Goal: Task Accomplishment & Management: Use online tool/utility

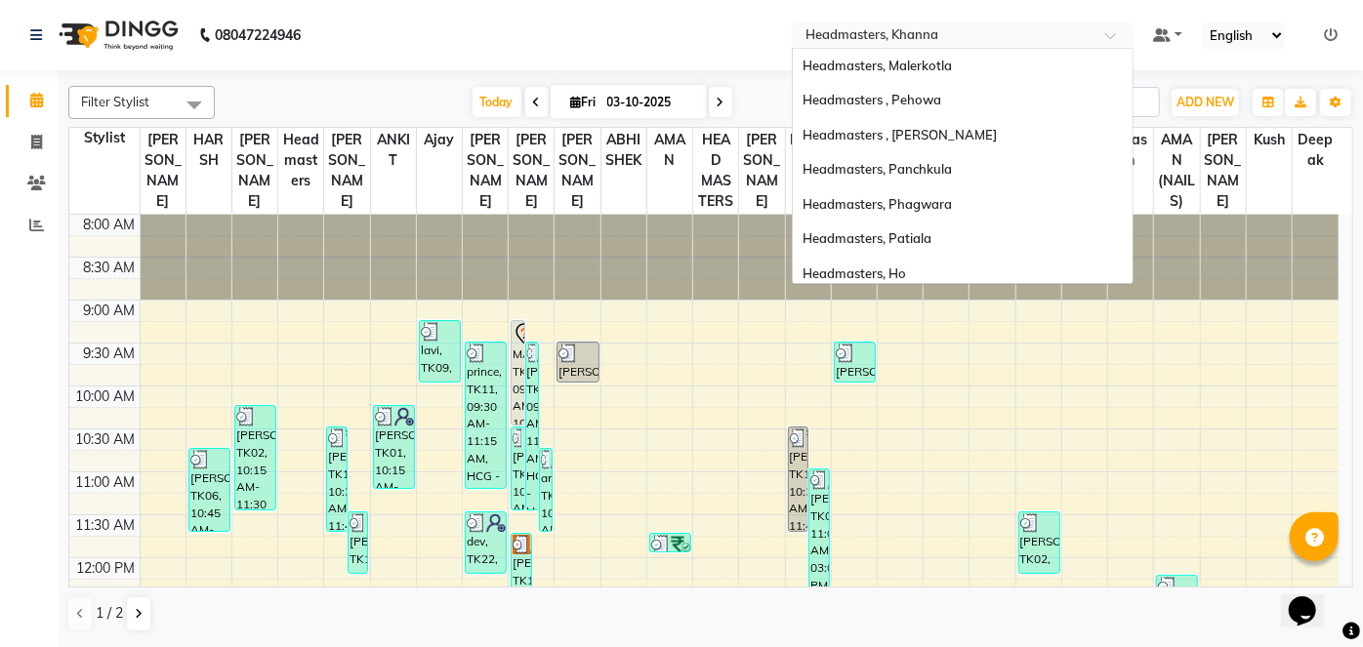
click at [1051, 42] on input "text" at bounding box center [943, 37] width 283 height 20
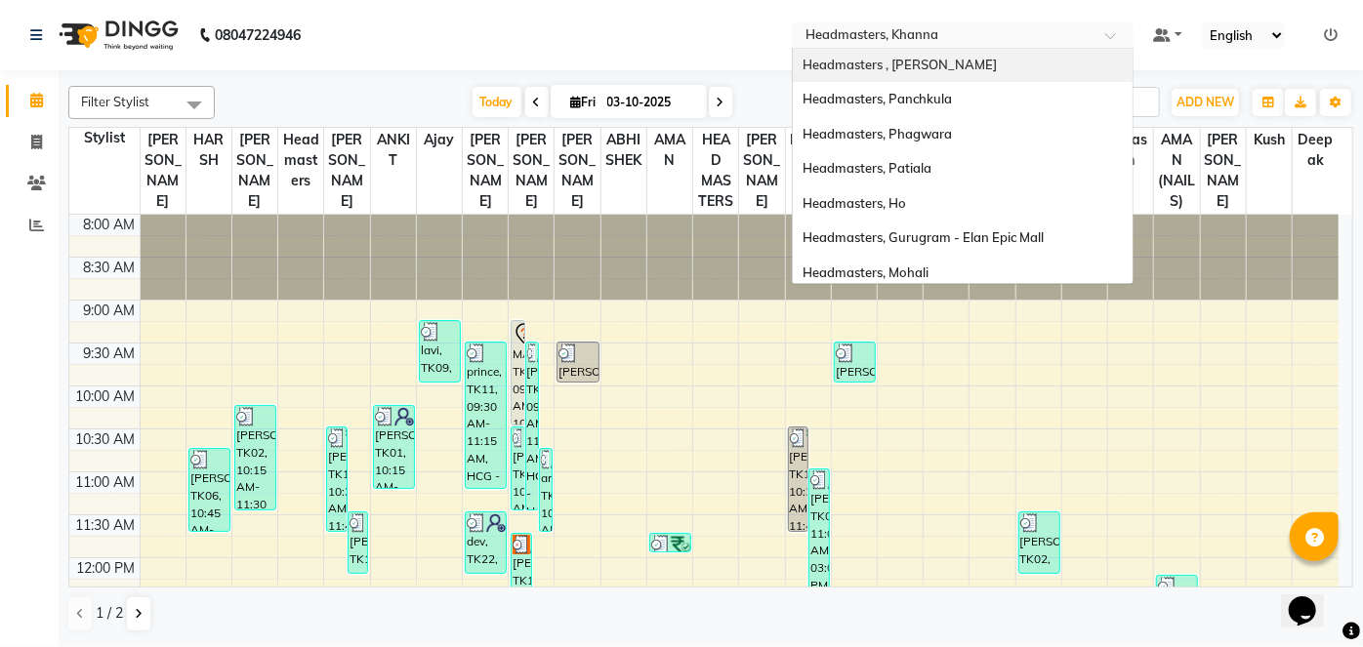
scroll to position [129, 0]
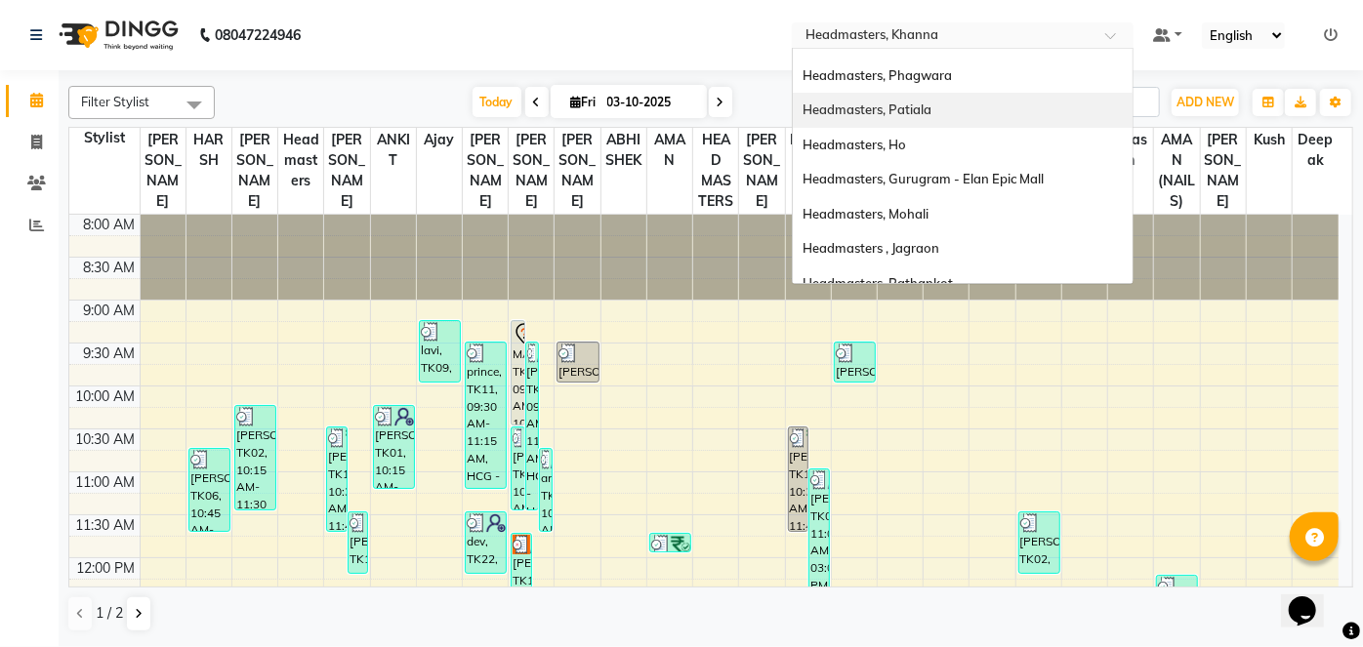
click at [1006, 117] on div "Headmasters, Patiala" at bounding box center [963, 110] width 340 height 35
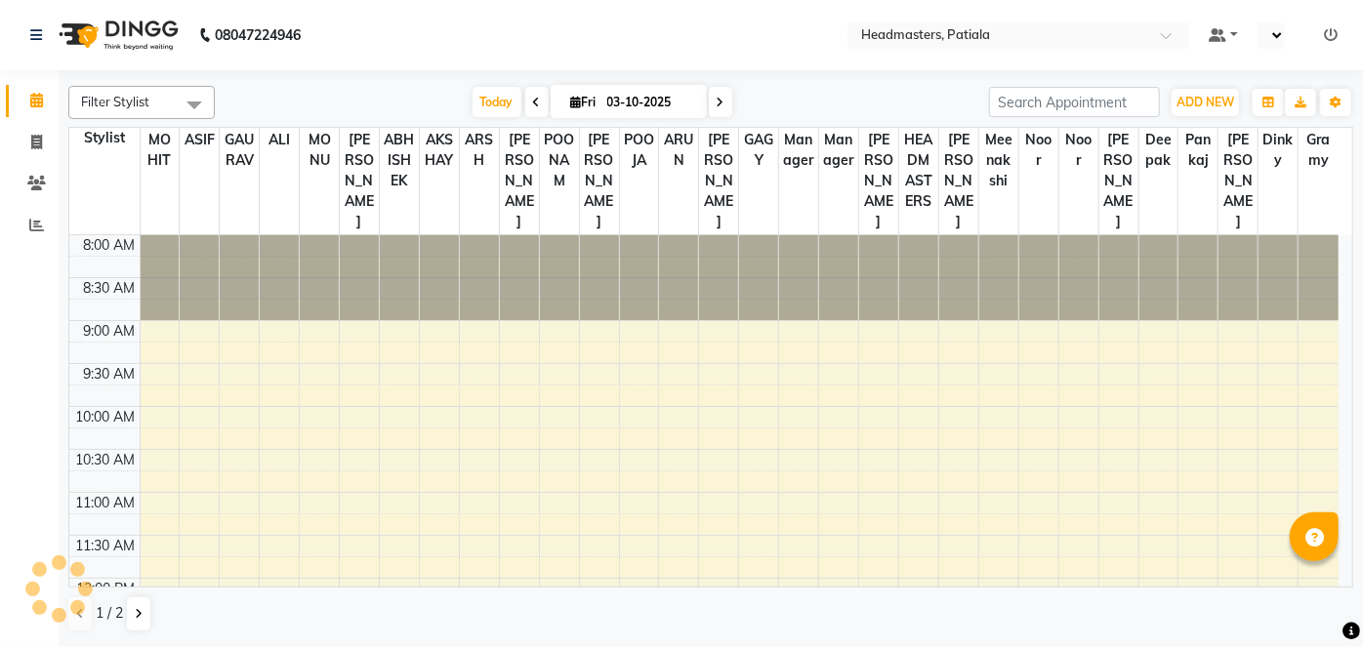
select select "en"
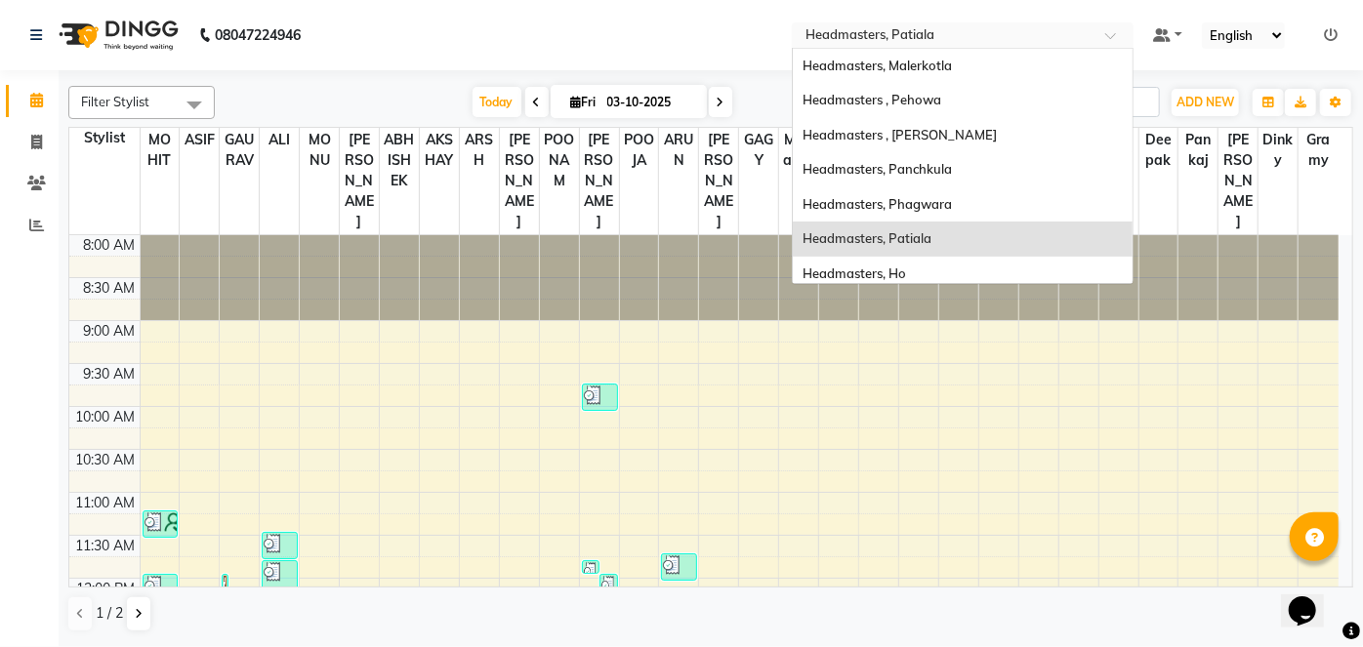
click at [896, 38] on input "text" at bounding box center [943, 37] width 283 height 20
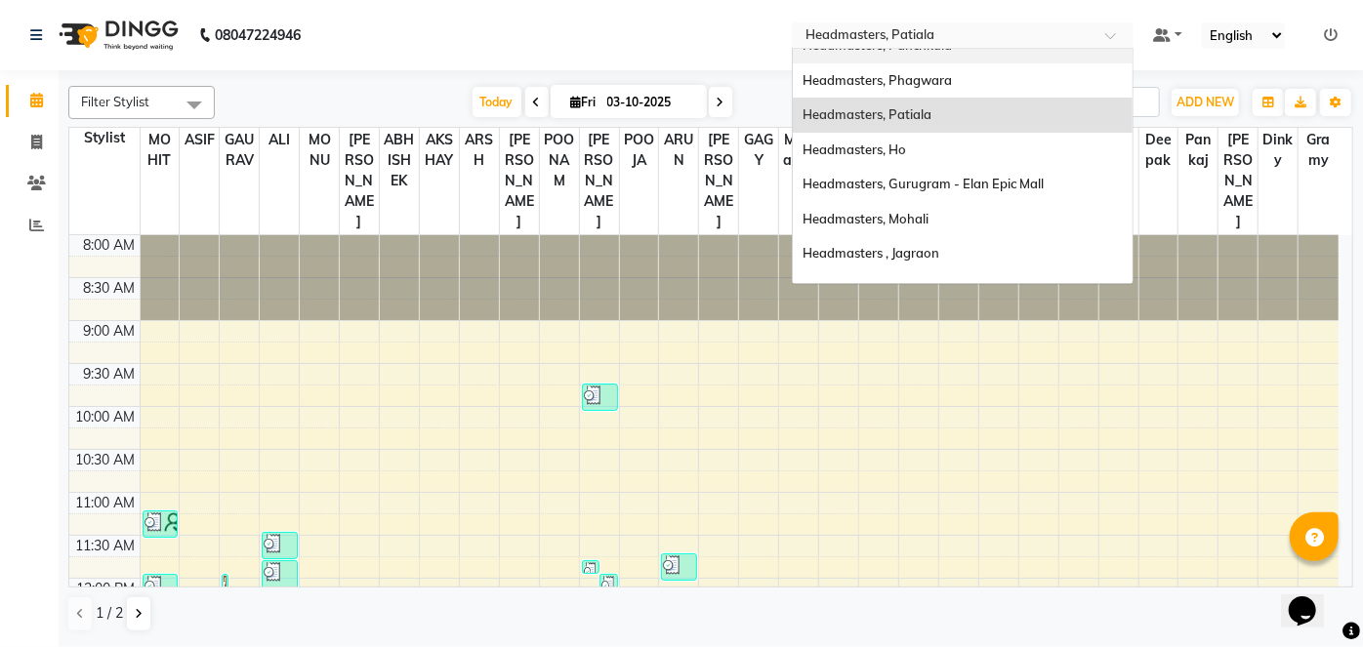
scroll to position [147, 0]
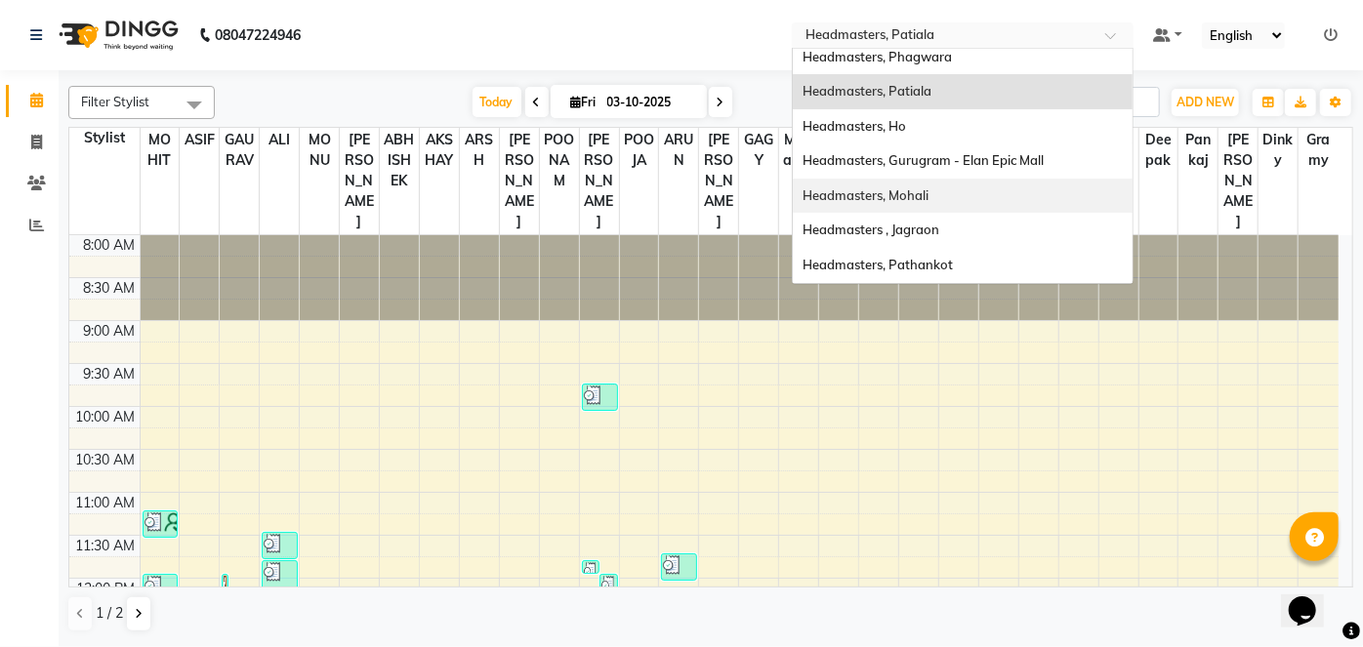
click at [1034, 211] on div "Headmasters, Mohali" at bounding box center [963, 196] width 340 height 35
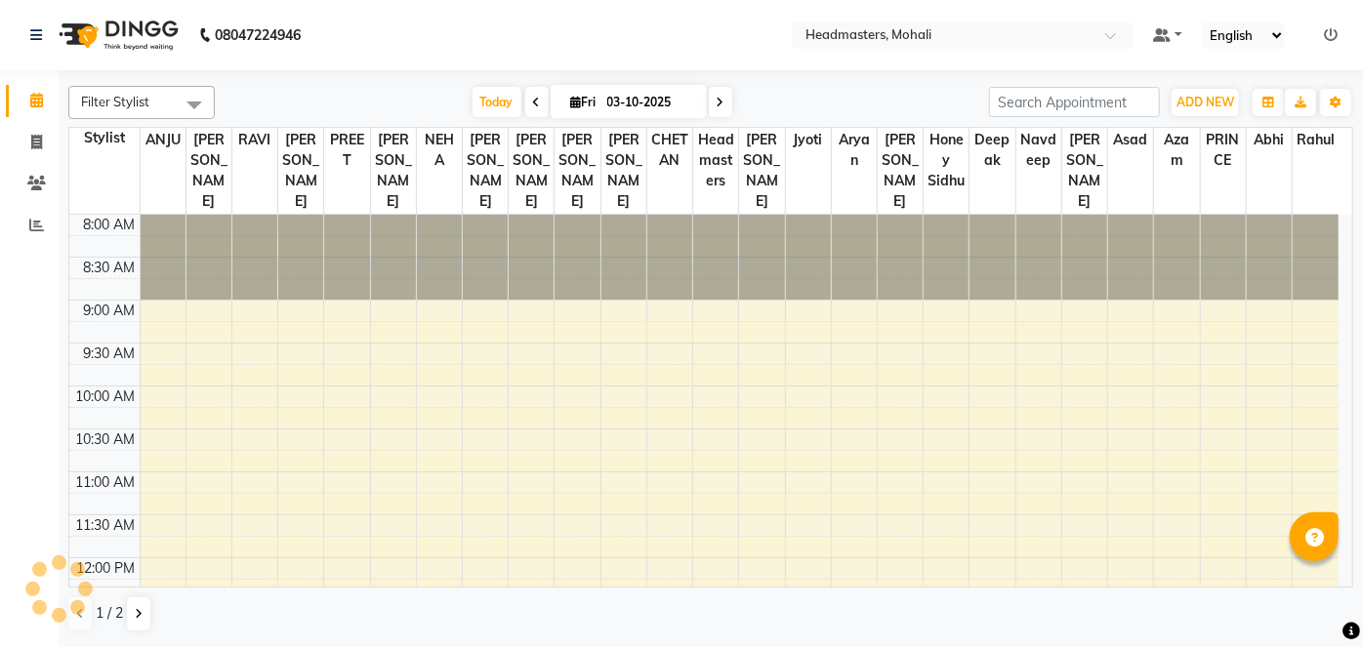
select select "en"
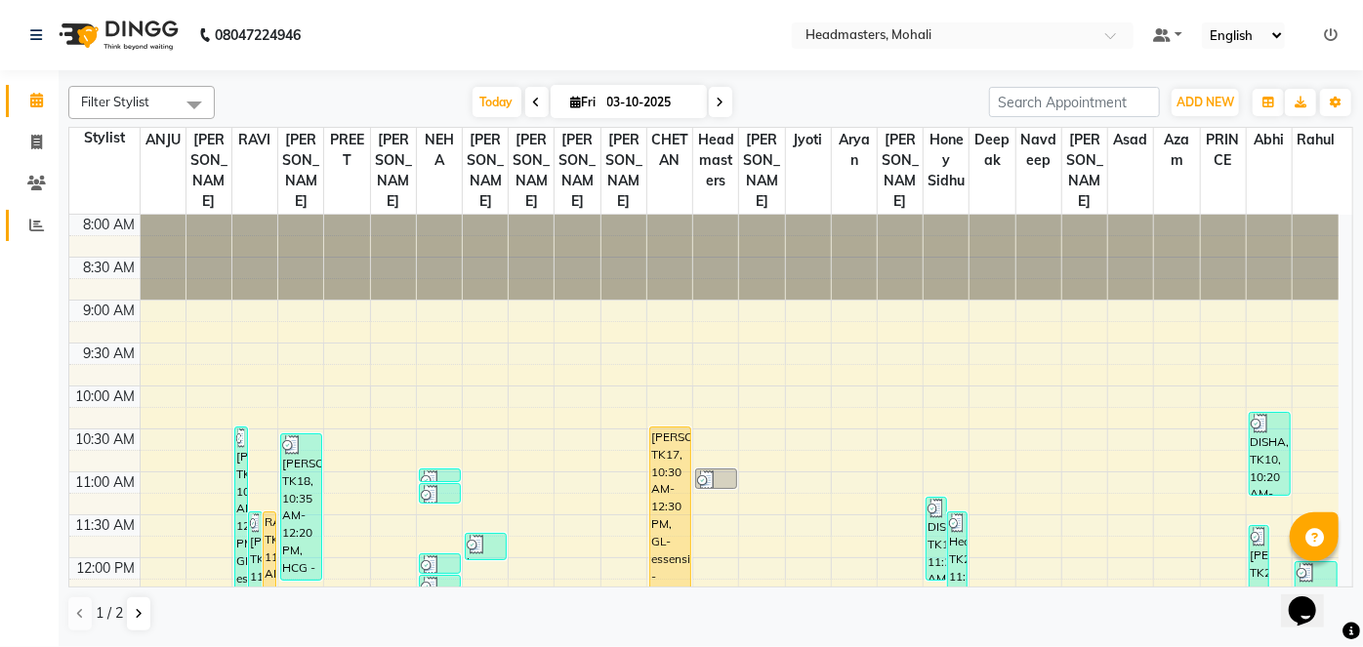
click at [36, 237] on link "Reports" at bounding box center [29, 226] width 47 height 32
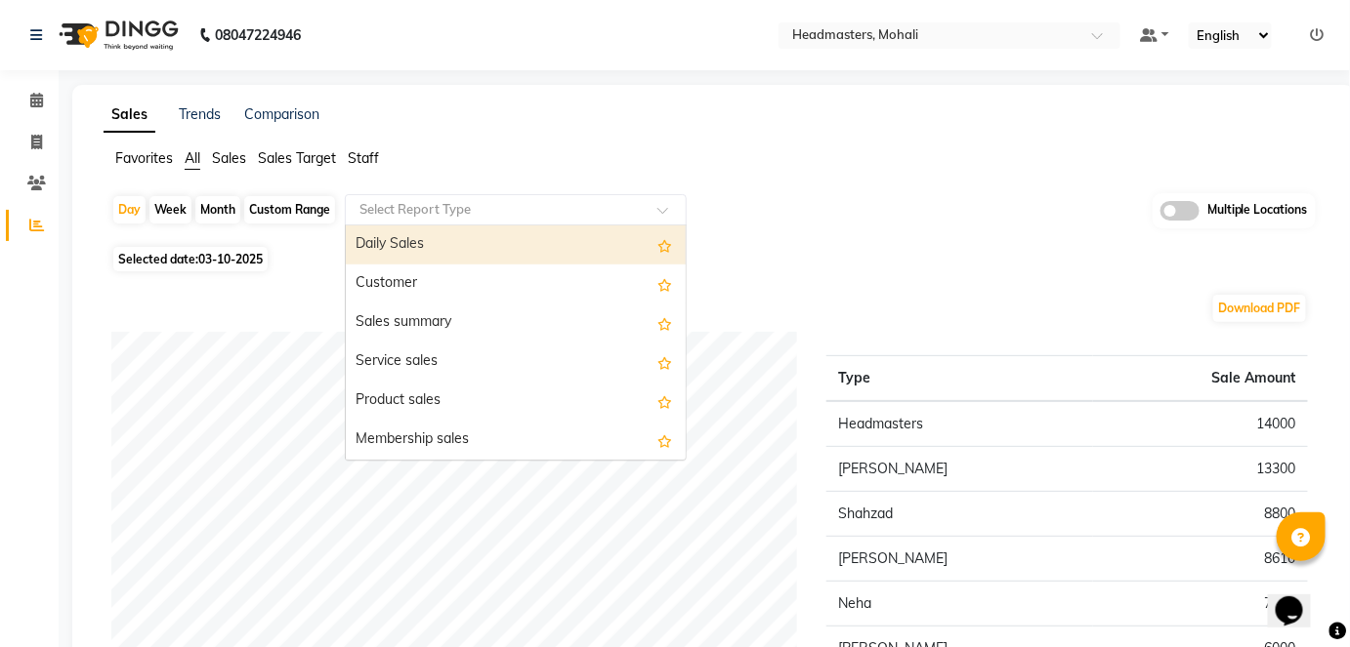
click at [388, 206] on input "text" at bounding box center [495, 210] width 281 height 20
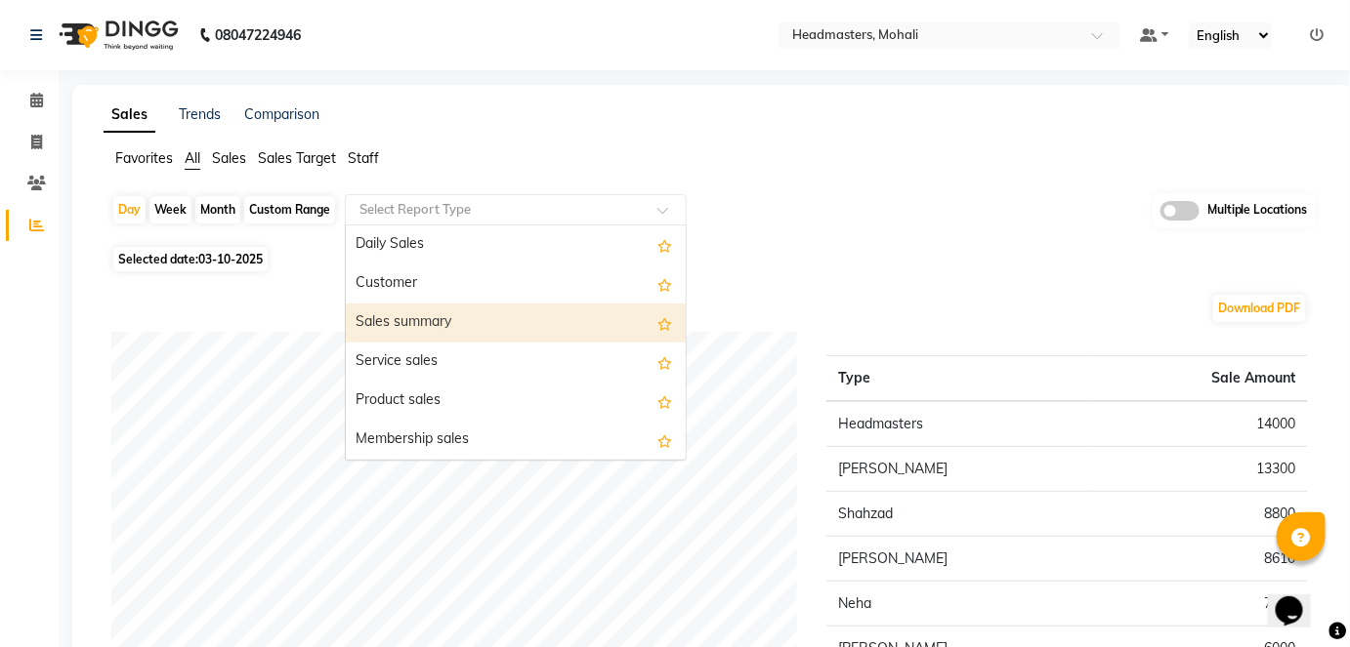
click at [428, 325] on div "Sales summary" at bounding box center [516, 323] width 340 height 39
select select "full_report"
select select "csv"
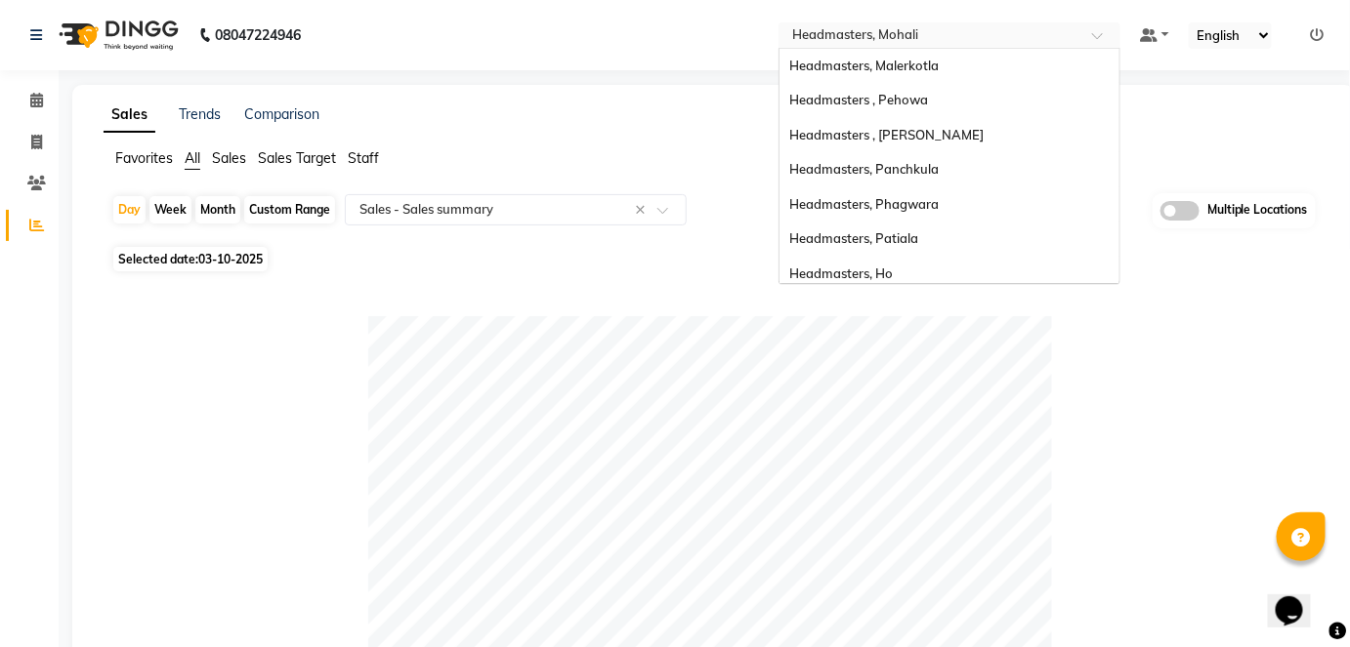
click at [1018, 30] on input "text" at bounding box center [929, 37] width 283 height 20
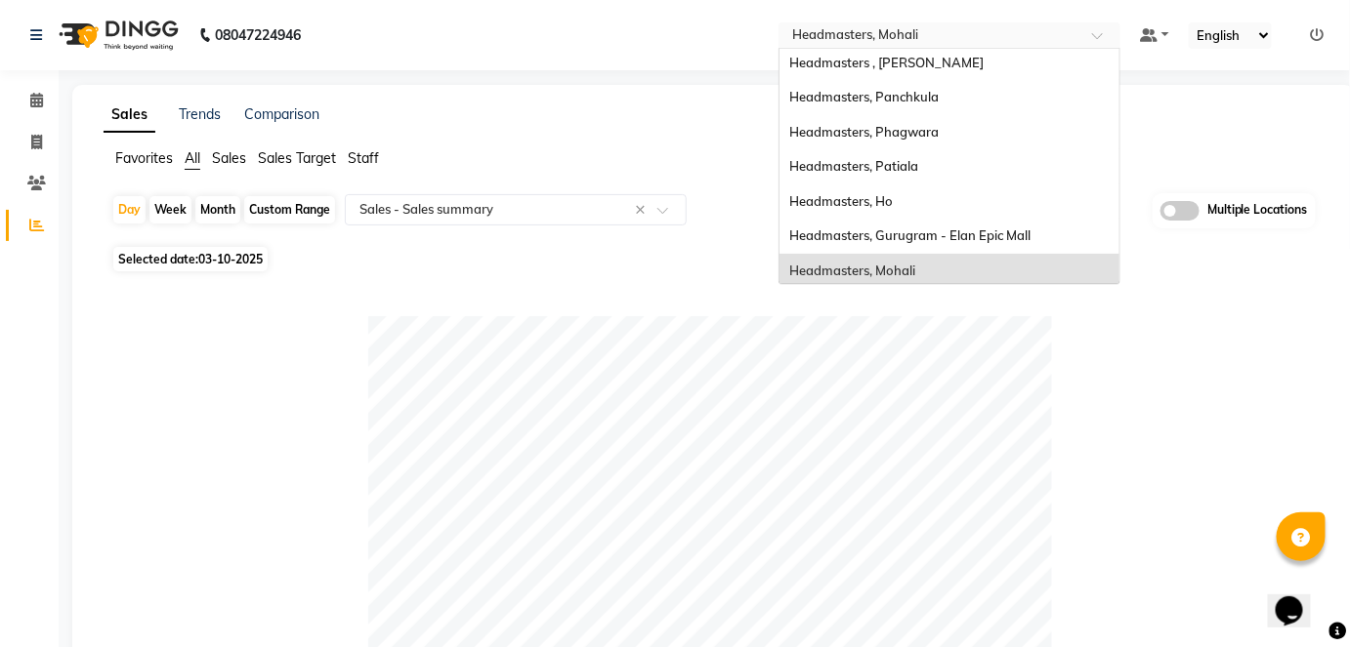
scroll to position [5, 0]
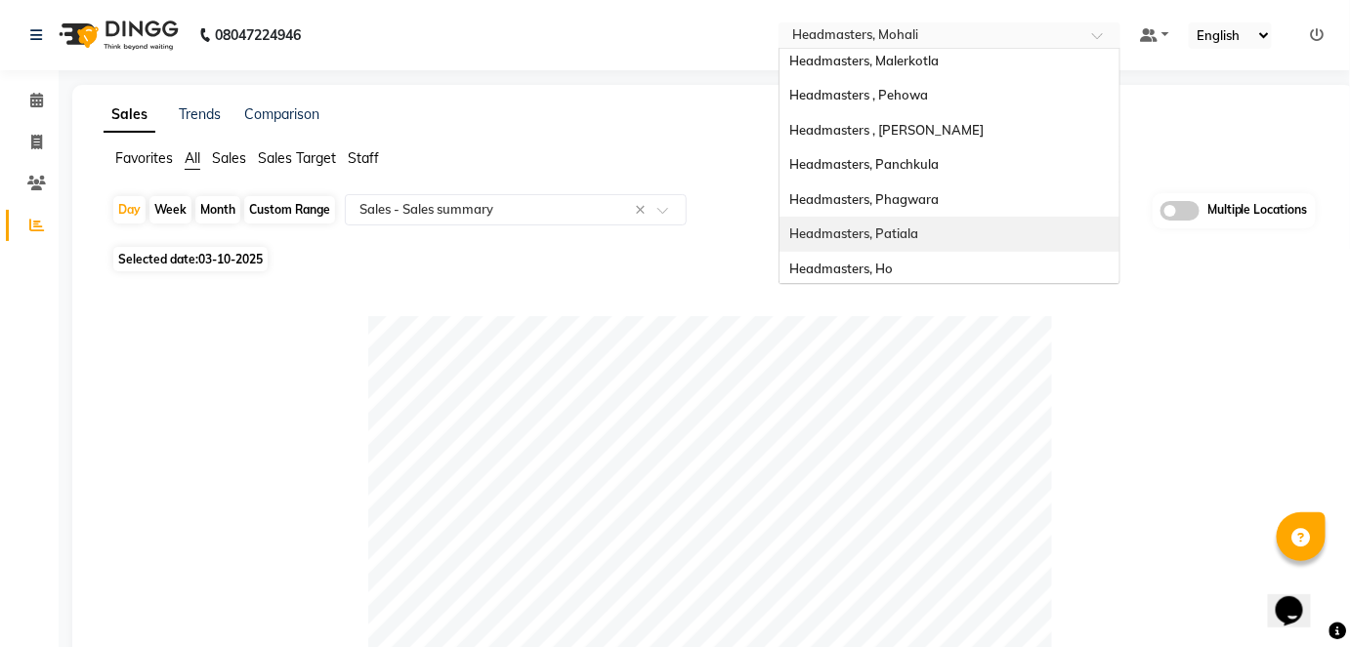
click at [953, 225] on div "Headmasters, Patiala" at bounding box center [949, 234] width 340 height 35
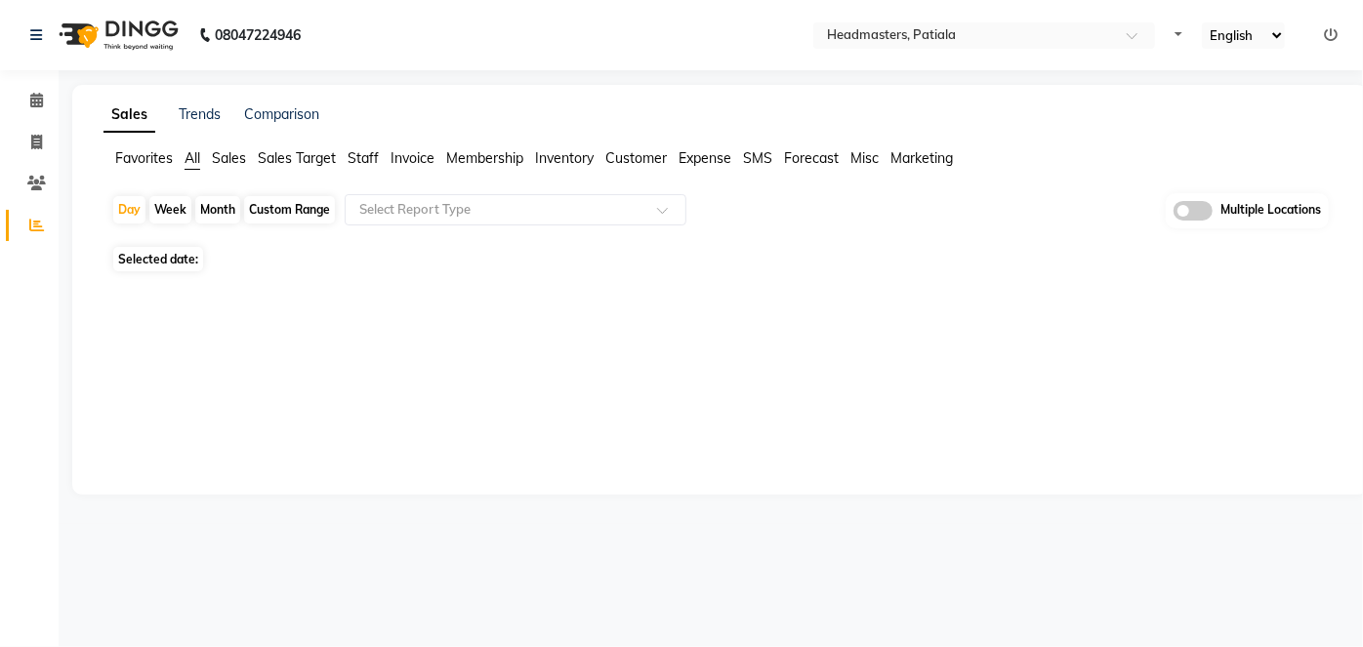
select select "en"
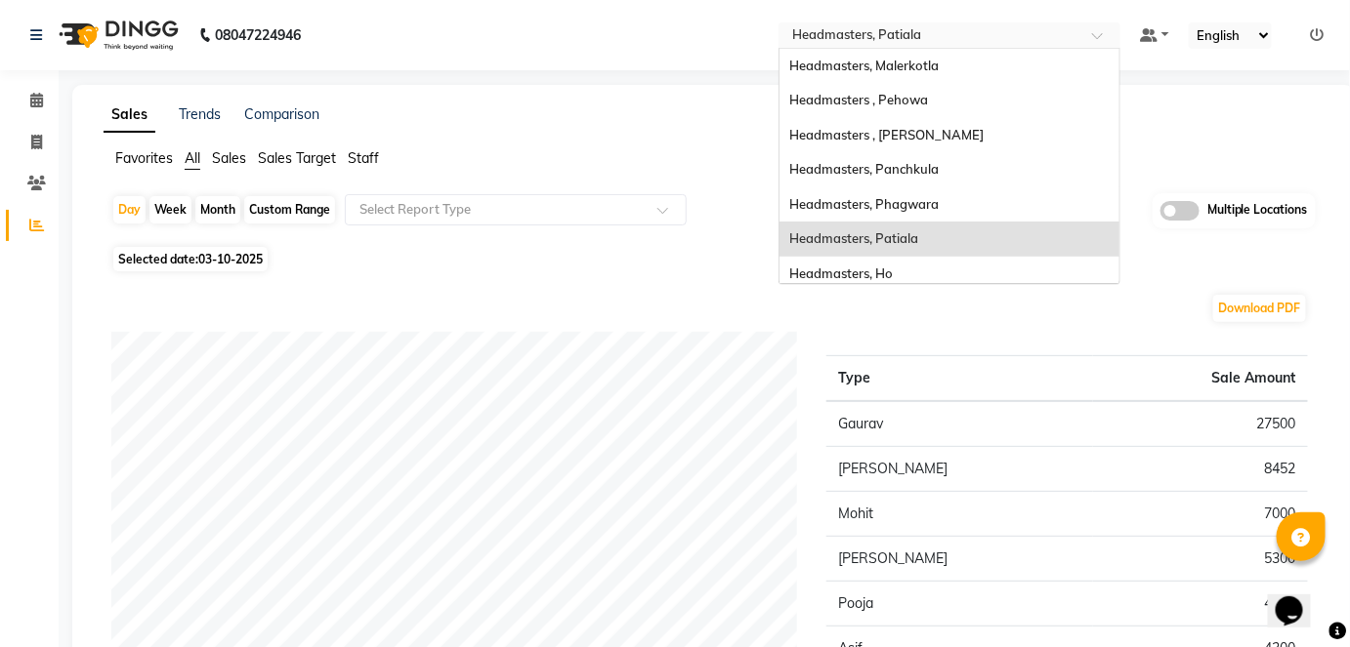
click at [905, 33] on input "text" at bounding box center [929, 37] width 283 height 20
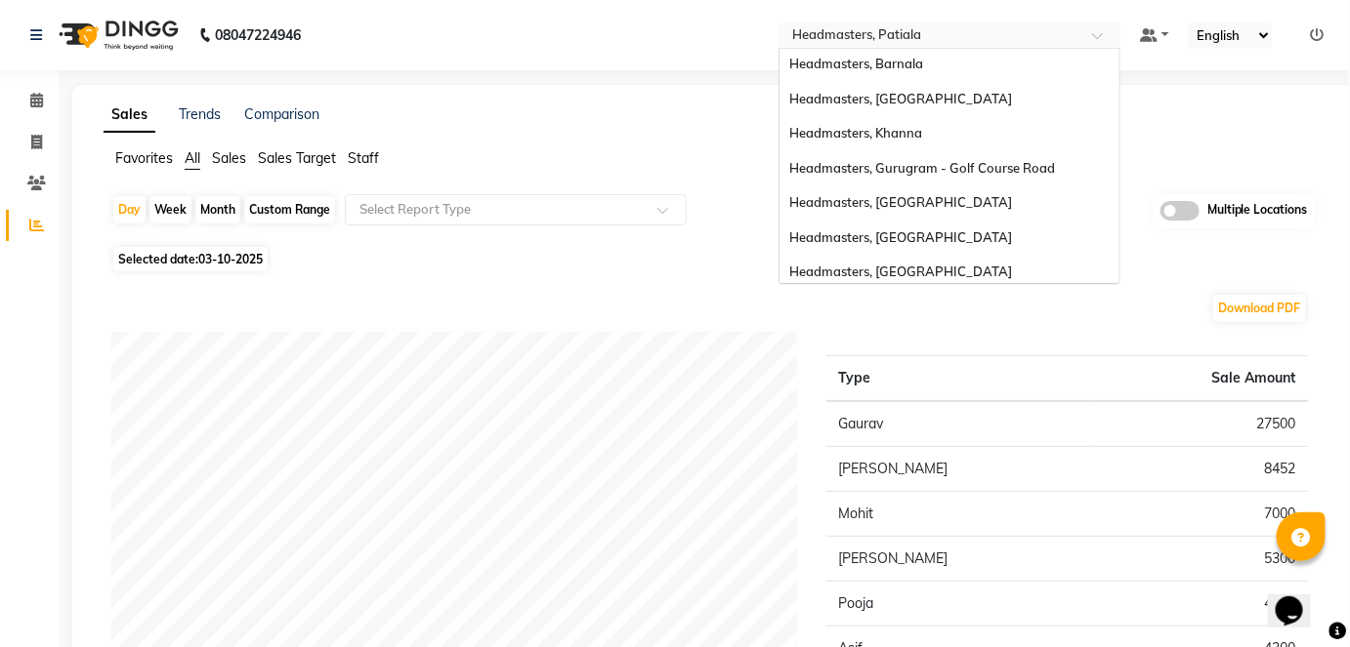
scroll to position [424, 0]
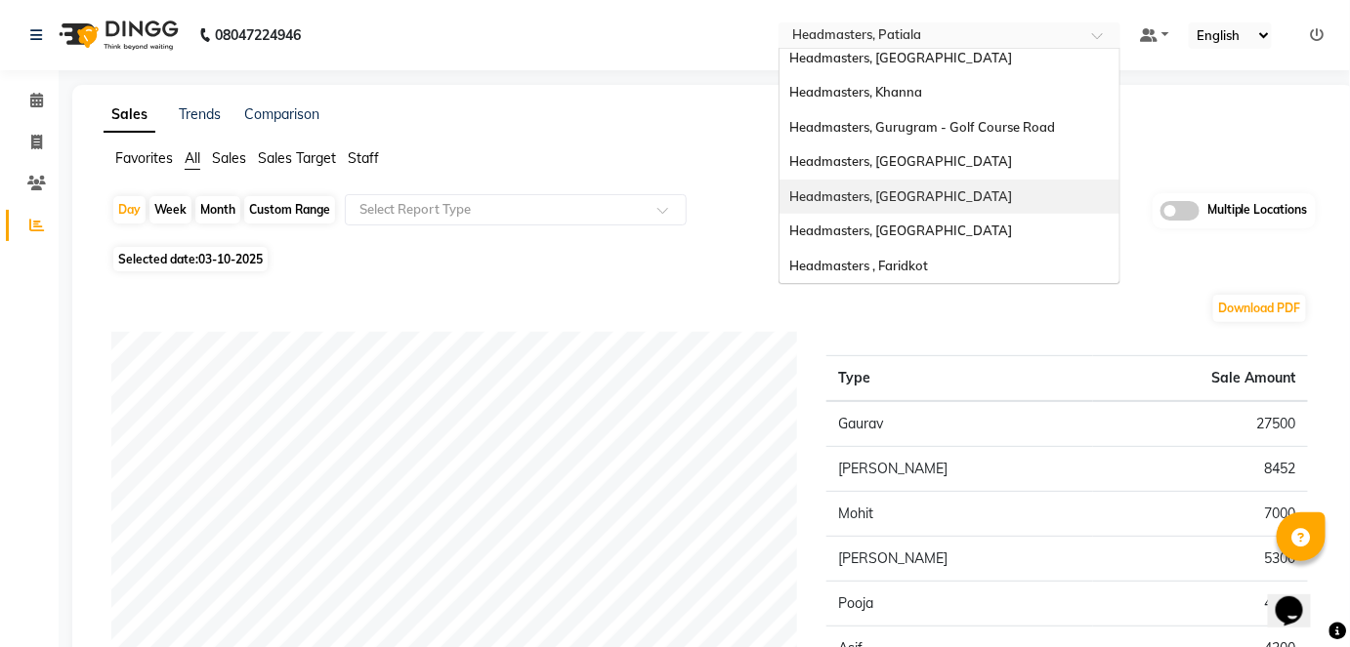
click at [956, 184] on div "Headmasters, [GEOGRAPHIC_DATA]" at bounding box center [949, 197] width 340 height 35
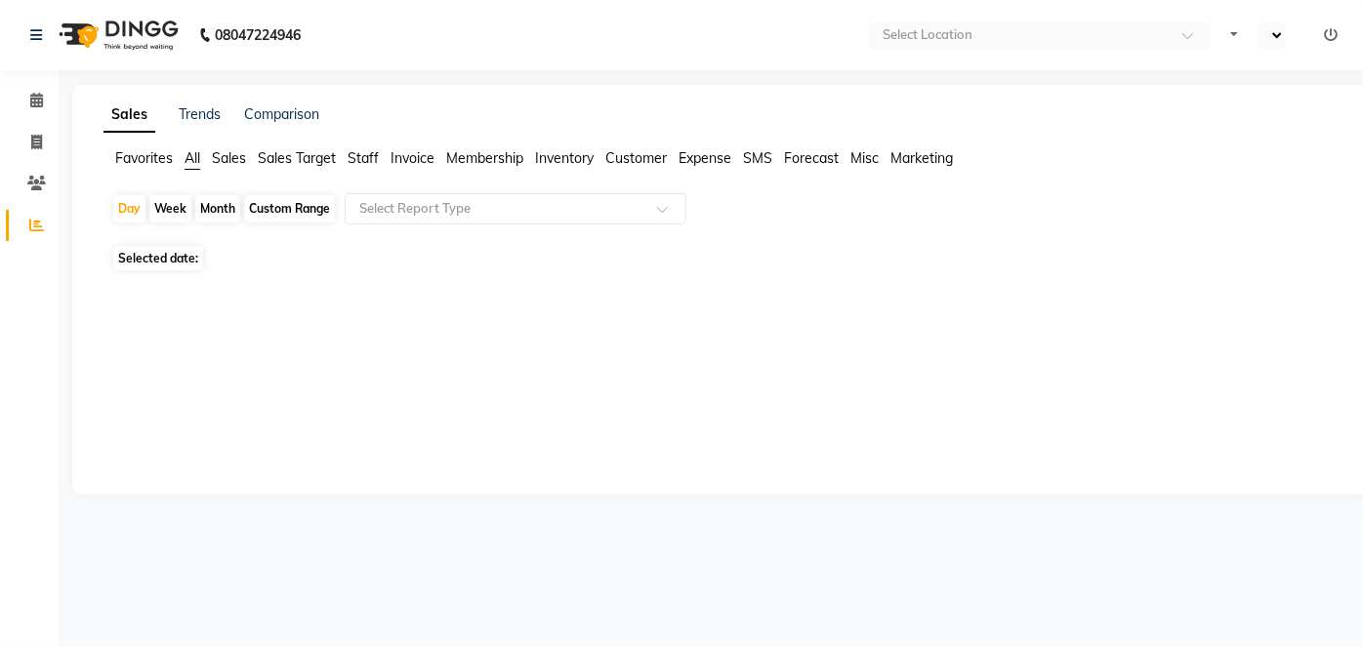
select select "en"
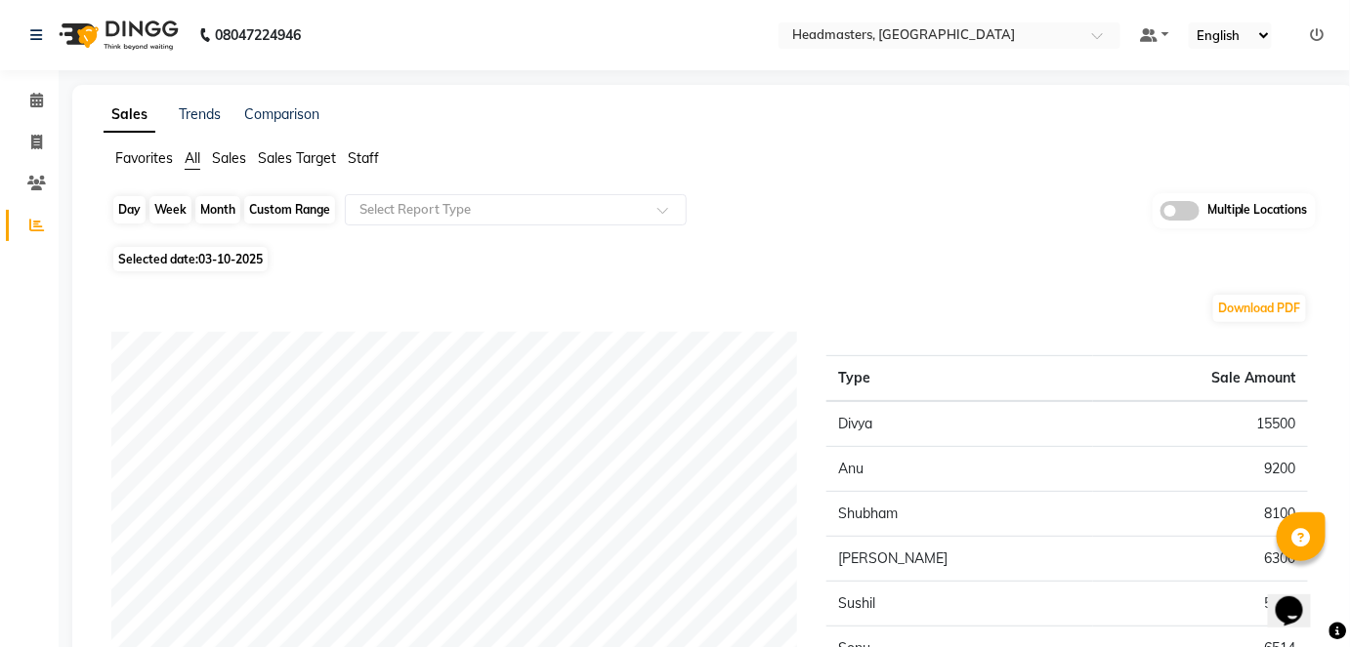
click at [135, 199] on div "Day" at bounding box center [129, 209] width 32 height 27
select select "10"
select select "2025"
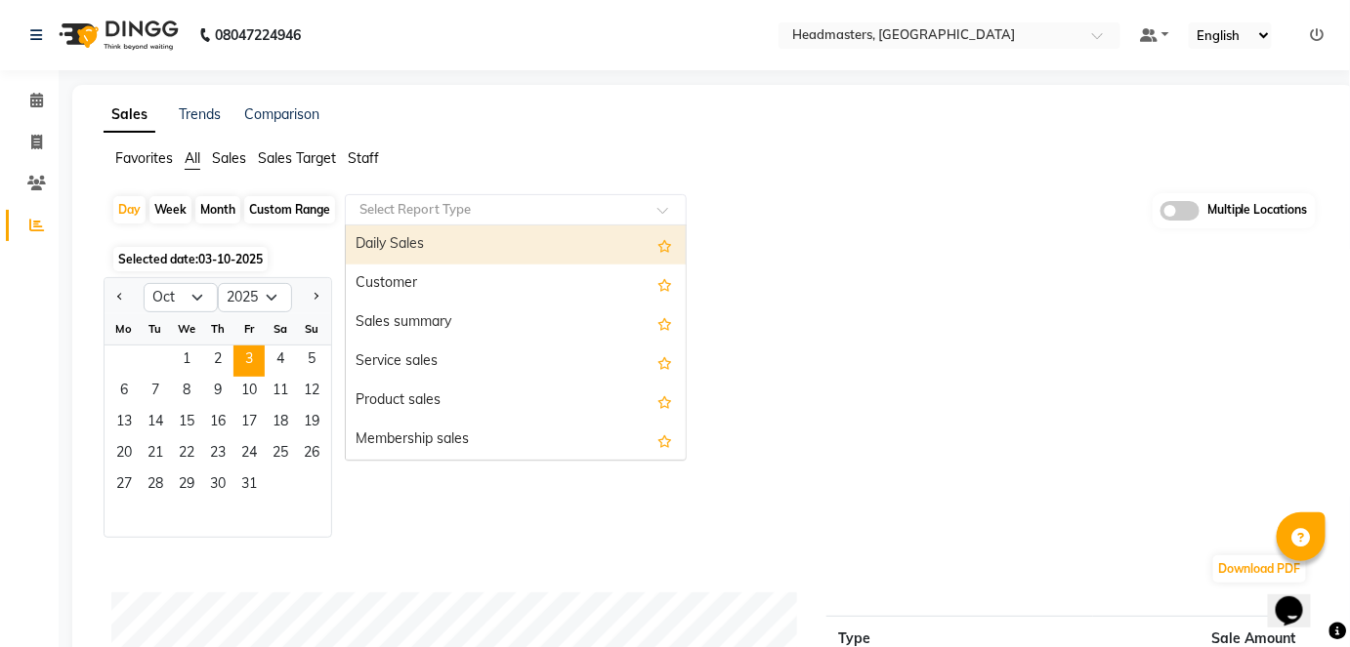
click at [458, 210] on input "text" at bounding box center [495, 210] width 281 height 20
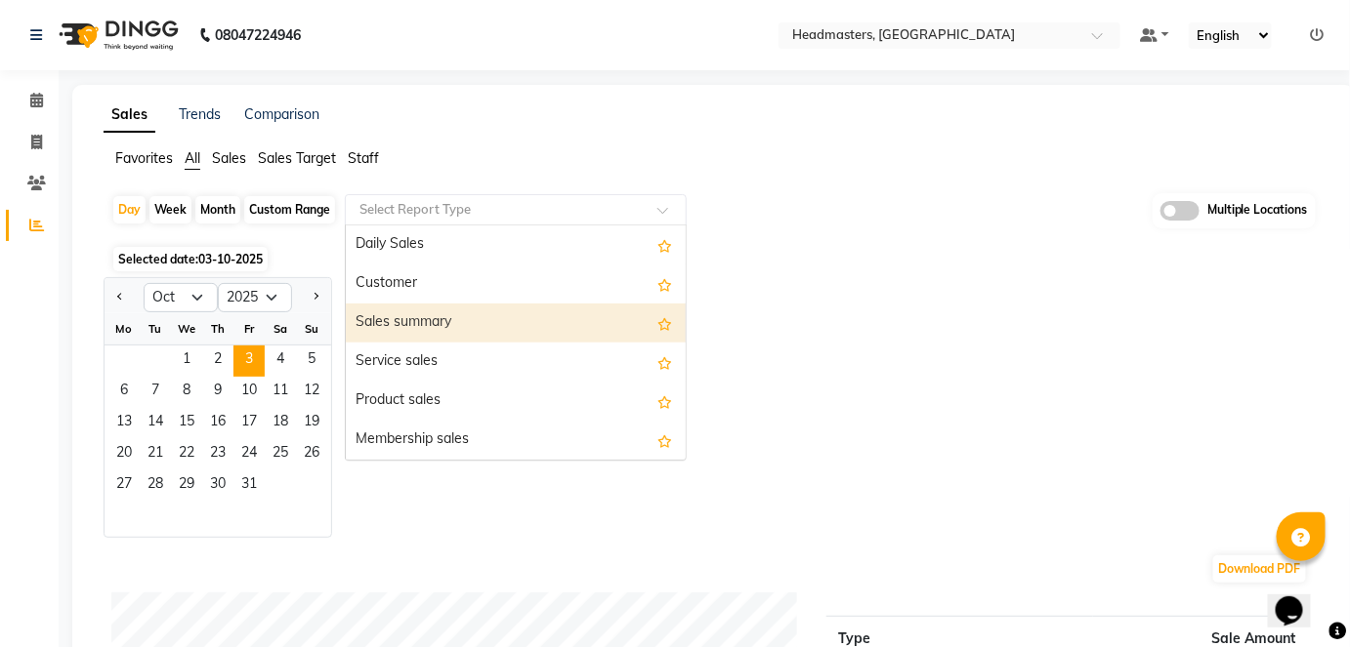
click at [450, 313] on div "Sales summary" at bounding box center [516, 323] width 340 height 39
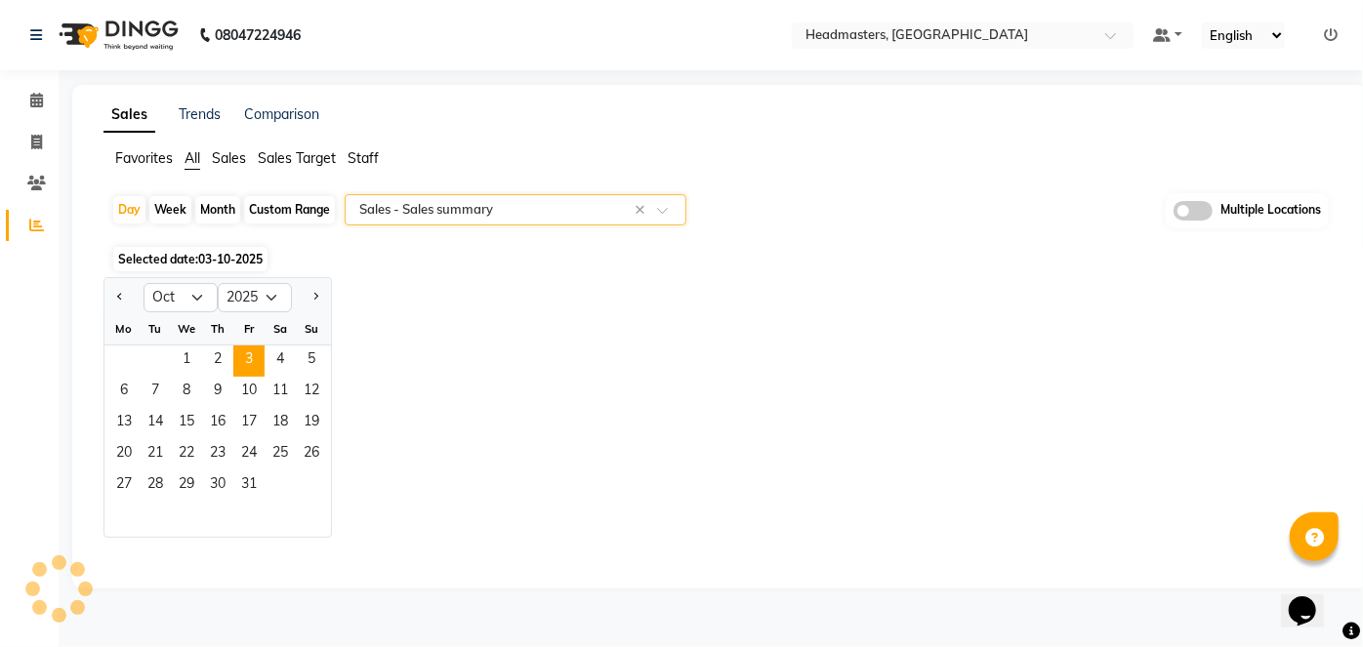
select select "full_report"
select select "csv"
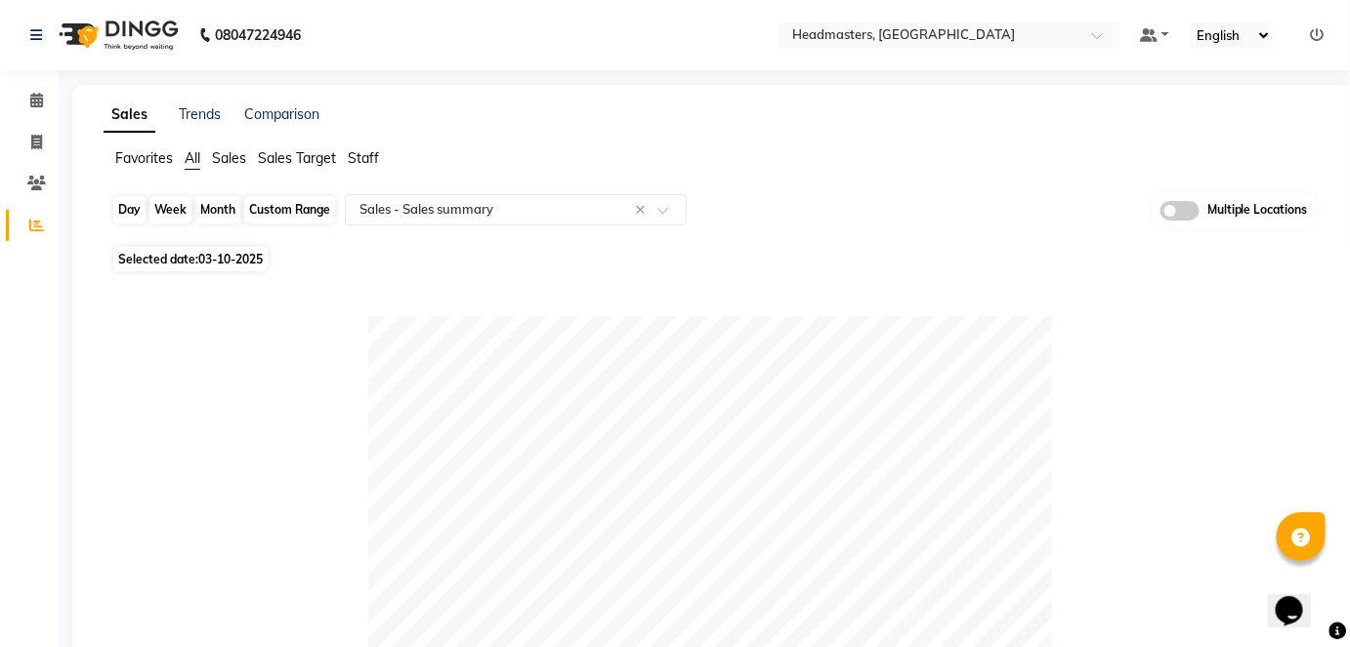
click at [143, 209] on div "Day" at bounding box center [129, 209] width 32 height 27
select select "10"
select select "2025"
